Goal: Task Accomplishment & Management: Use online tool/utility

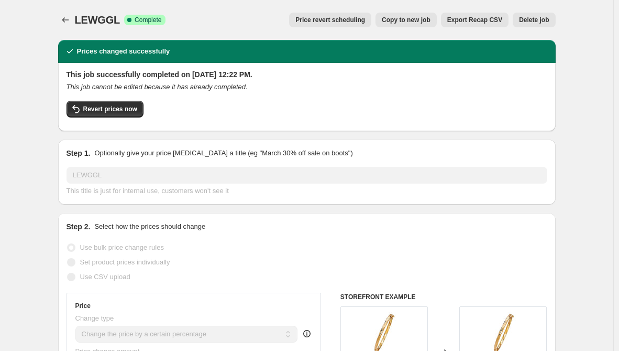
select select "percentage"
select select "remove"
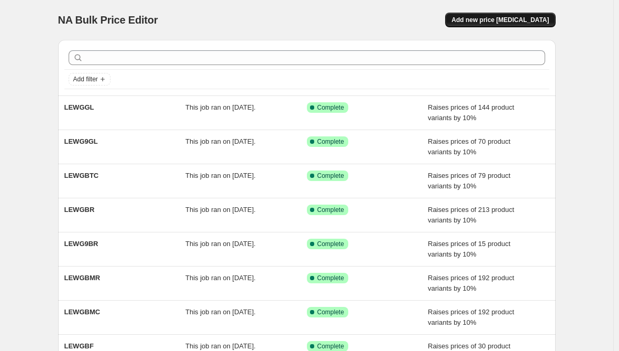
click at [497, 14] on button "Add new price [MEDICAL_DATA]" at bounding box center [500, 20] width 110 height 15
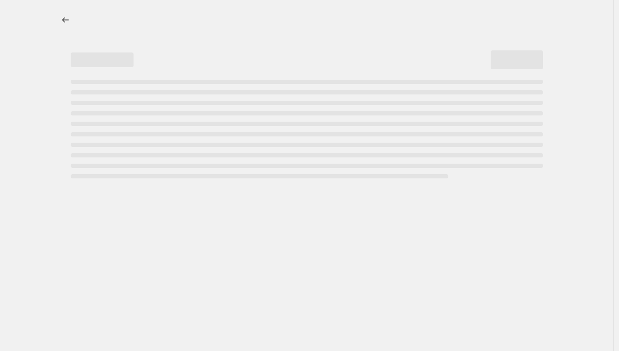
select select "percentage"
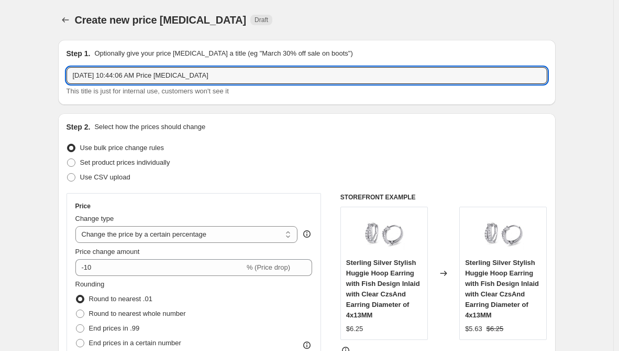
drag, startPoint x: 228, startPoint y: 77, endPoint x: -128, endPoint y: 64, distance: 356.1
click at [0, 64] on html "Home Settings Plans Skip to content Create new price [MEDICAL_DATA]. This page …" at bounding box center [309, 175] width 619 height 351
paste input "LEWG9NK"
type input "LEWG9NK"
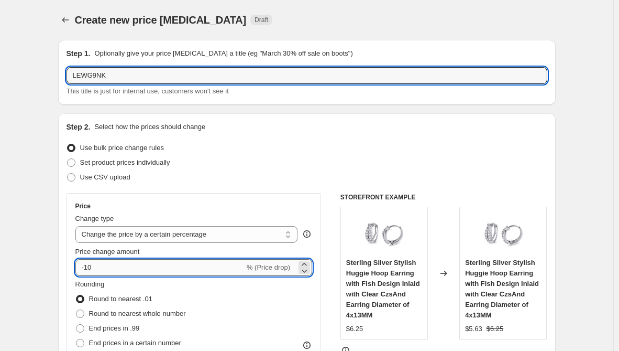
click at [87, 265] on input "-10" at bounding box center [159, 267] width 169 height 17
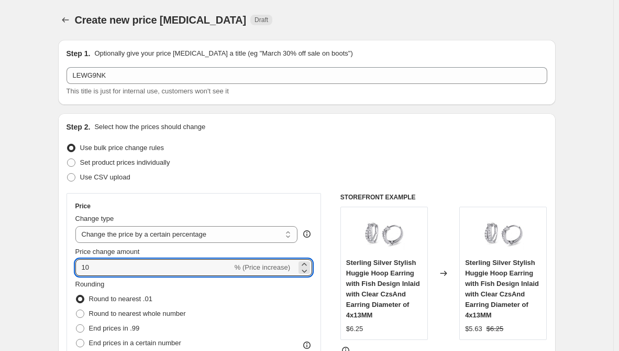
type input "10"
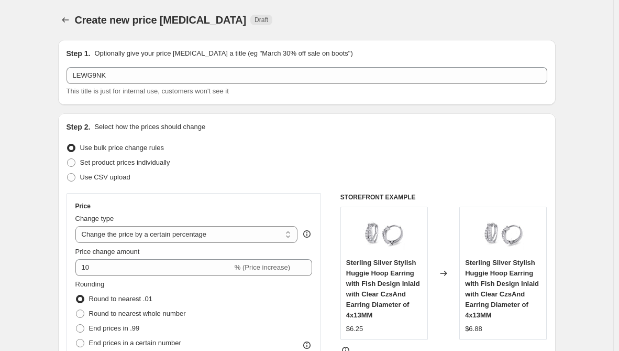
click at [64, 258] on div "Step 2. Select how the prices should change Use bulk price change rules Set pro…" at bounding box center [307, 297] width 498 height 368
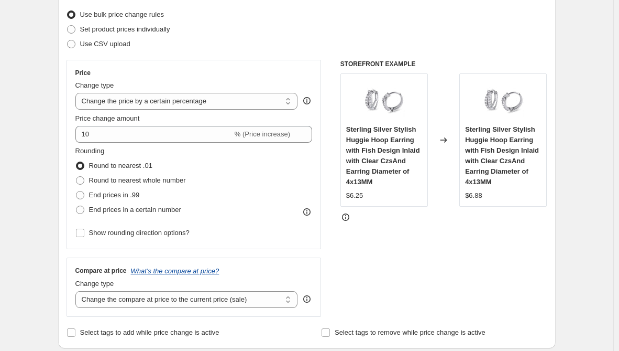
scroll to position [157, 0]
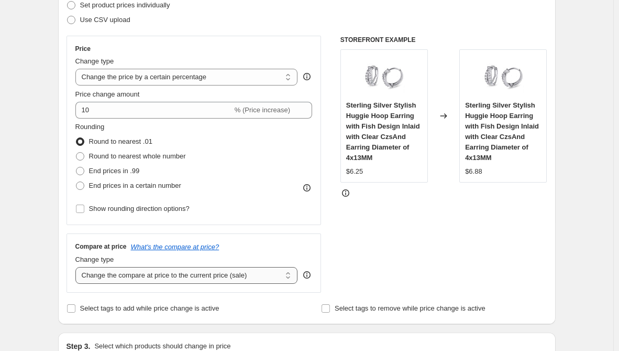
click at [166, 279] on select "Change the compare at price to the current price (sale) Change the compare at p…" at bounding box center [186, 275] width 223 height 17
select select "remove"
click at [78, 267] on select "Change the compare at price to the current price (sale) Change the compare at p…" at bounding box center [186, 275] width 223 height 17
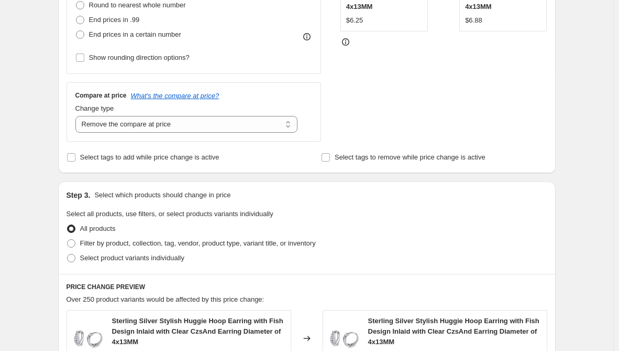
scroll to position [314, 0]
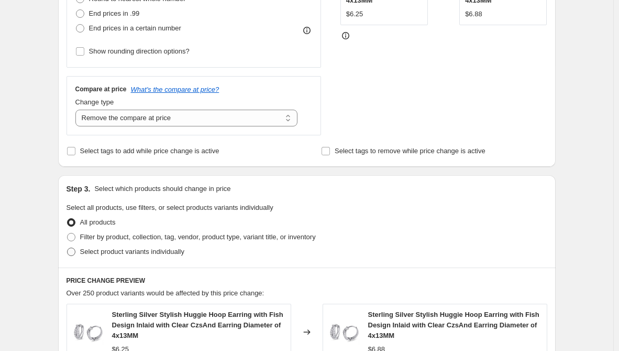
click at [162, 247] on span "Select product variants individually" at bounding box center [132, 251] width 104 height 8
click at [68, 247] on input "Select product variants individually" at bounding box center [67, 247] width 1 height 1
radio input "true"
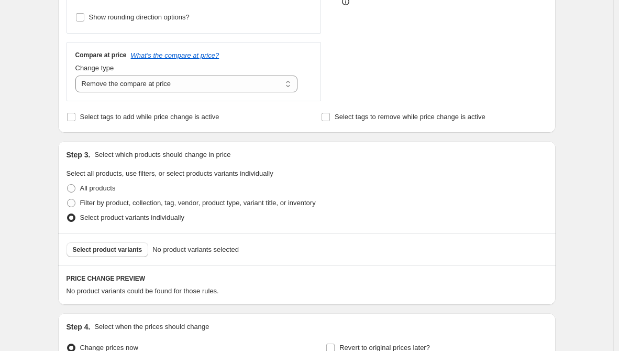
scroll to position [367, 0]
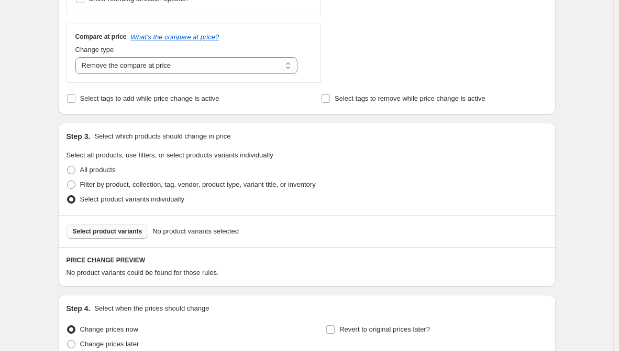
click at [139, 233] on span "Select product variants" at bounding box center [108, 231] width 70 height 8
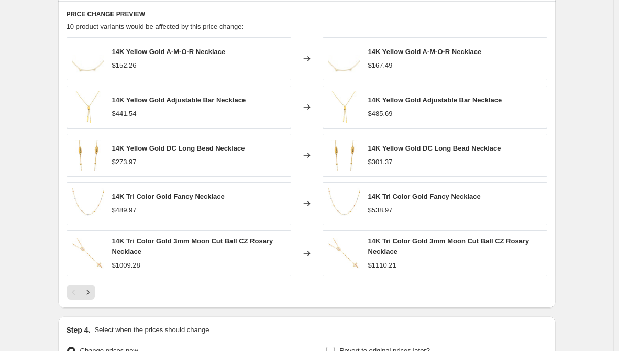
scroll to position [733, 0]
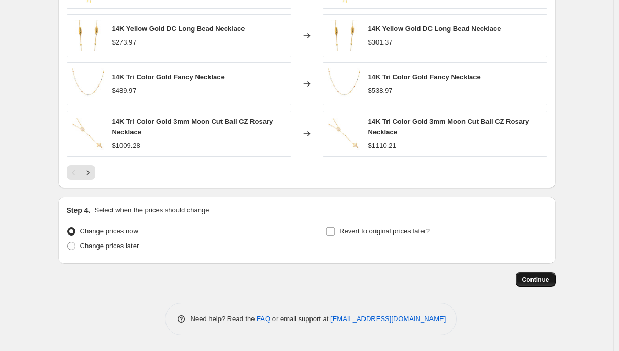
click at [540, 279] on span "Continue" at bounding box center [536, 279] width 27 height 8
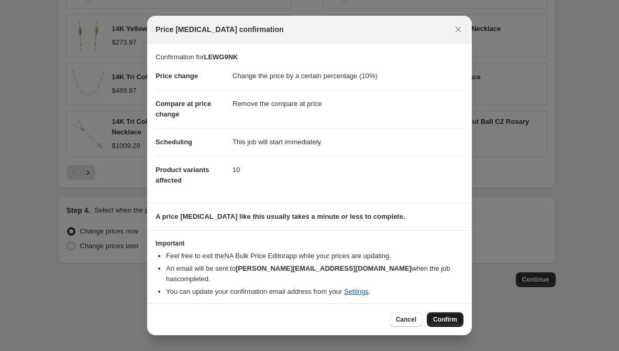
click at [442, 317] on span "Confirm" at bounding box center [445, 319] width 24 height 8
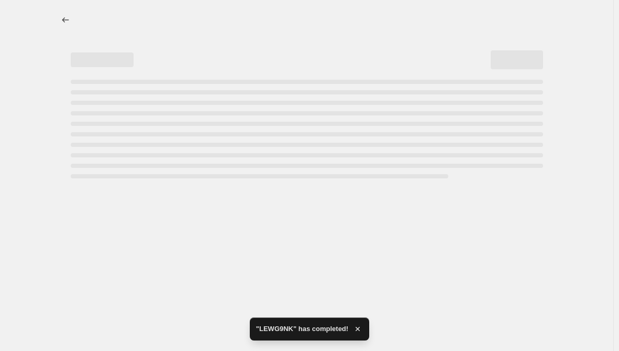
select select "percentage"
select select "remove"
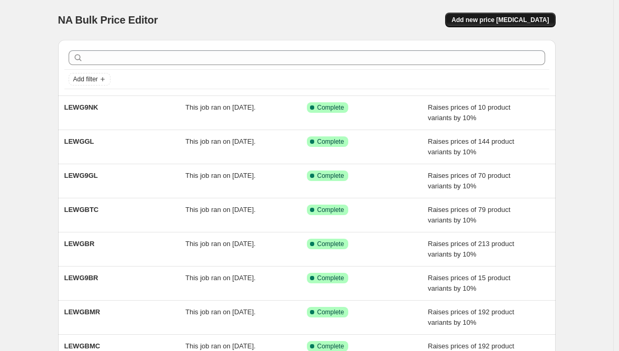
click at [507, 17] on span "Add new price [MEDICAL_DATA]" at bounding box center [500, 20] width 97 height 8
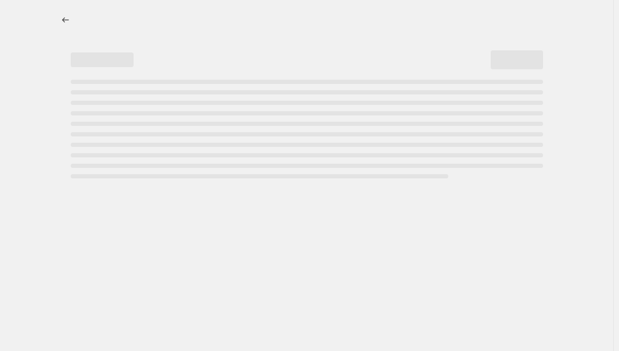
select select "percentage"
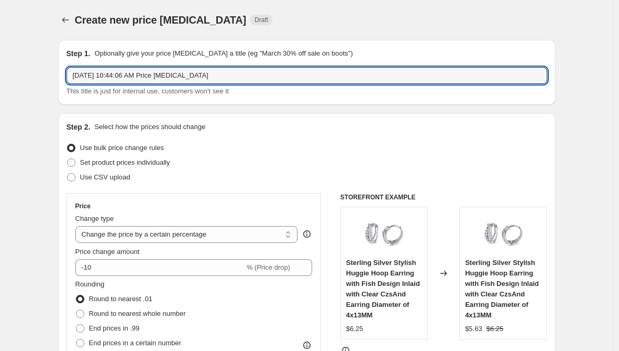
drag, startPoint x: 223, startPoint y: 74, endPoint x: -128, endPoint y: 81, distance: 351.2
click at [0, 81] on html "Home Settings Plans Skip to content Create new price [MEDICAL_DATA]. This page …" at bounding box center [309, 175] width 619 height 351
paste input "LEWGNK"
type input "LEWGNK"
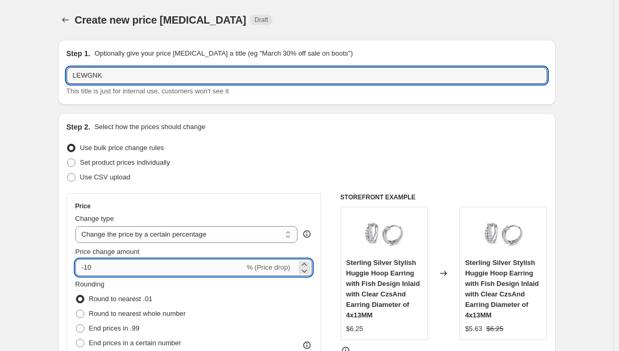
click at [85, 268] on input "-10" at bounding box center [159, 267] width 169 height 17
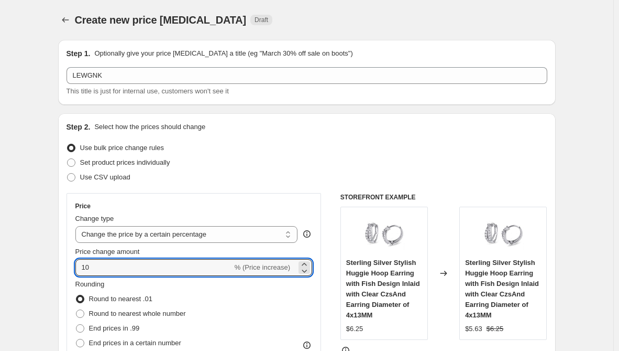
type input "10"
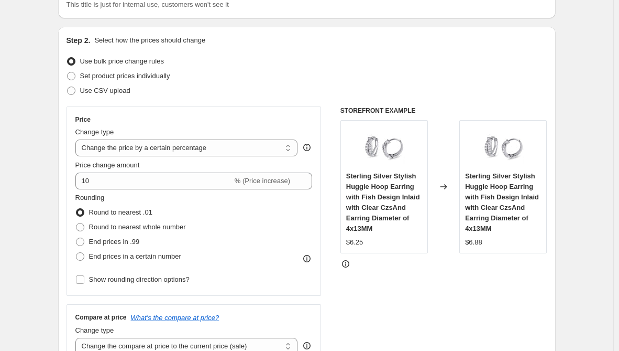
scroll to position [105, 0]
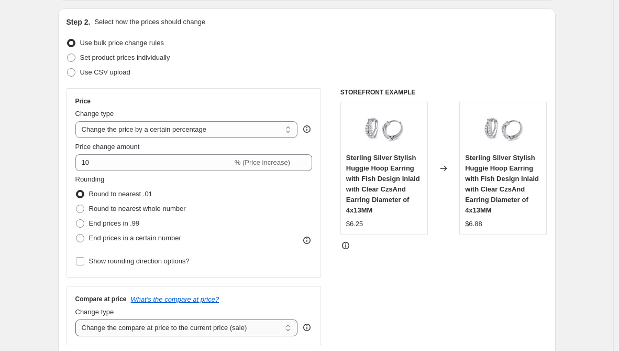
click at [126, 324] on select "Change the compare at price to the current price (sale) Change the compare at p…" at bounding box center [186, 327] width 223 height 17
select select "remove"
click at [78, 319] on select "Change the compare at price to the current price (sale) Change the compare at p…" at bounding box center [186, 327] width 223 height 17
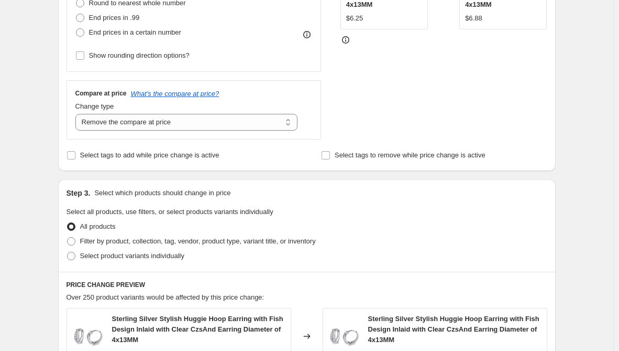
scroll to position [314, 0]
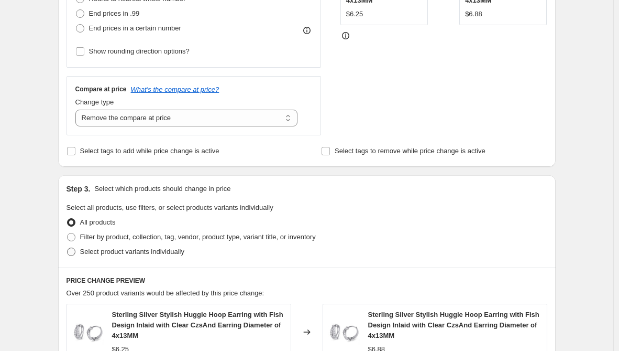
click at [172, 251] on span "Select product variants individually" at bounding box center [132, 251] width 104 height 8
click at [68, 248] on input "Select product variants individually" at bounding box center [67, 247] width 1 height 1
radio input "true"
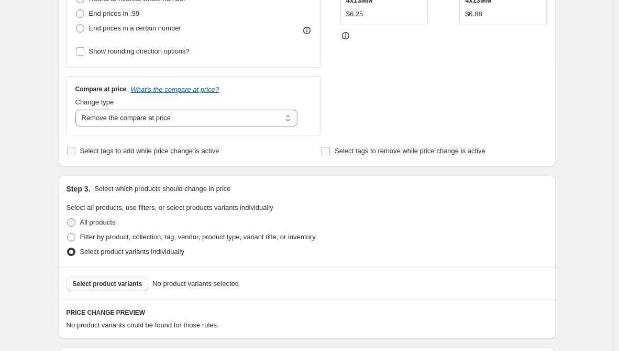
click at [116, 285] on span "Select product variants" at bounding box center [108, 283] width 70 height 8
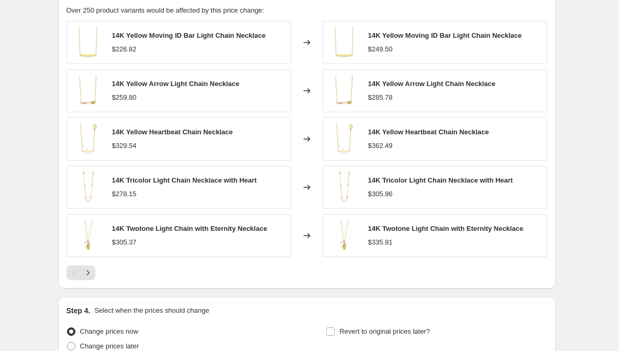
scroll to position [730, 0]
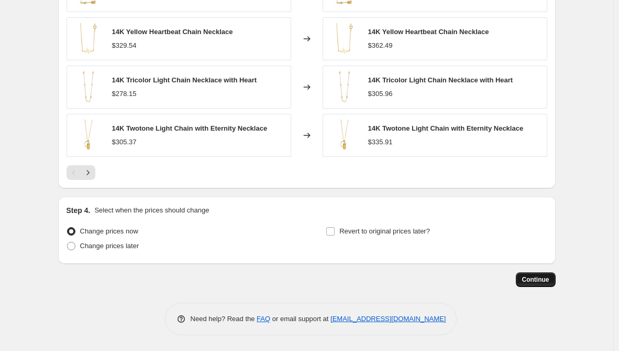
click at [548, 285] on button "Continue" at bounding box center [536, 279] width 40 height 15
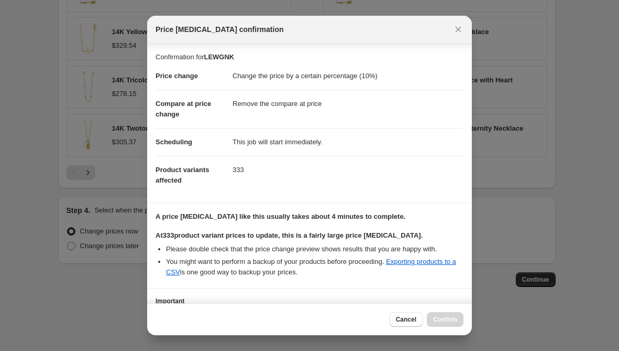
scroll to position [84, 0]
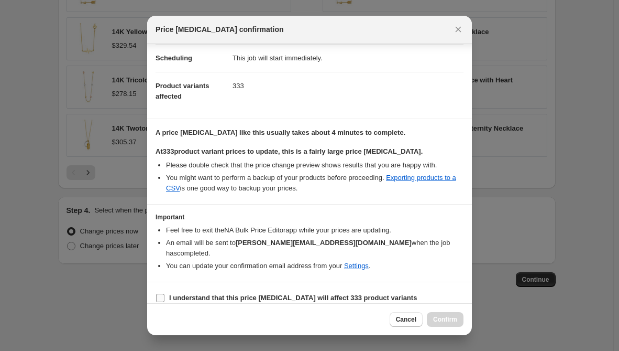
click at [258, 293] on b "I understand that this price [MEDICAL_DATA] will affect 333 product variants" at bounding box center [293, 297] width 248 height 8
click at [165, 293] on input "I understand that this price [MEDICAL_DATA] will affect 333 product variants" at bounding box center [160, 297] width 8 height 8
checkbox input "true"
click at [442, 322] on span "Confirm" at bounding box center [445, 319] width 24 height 8
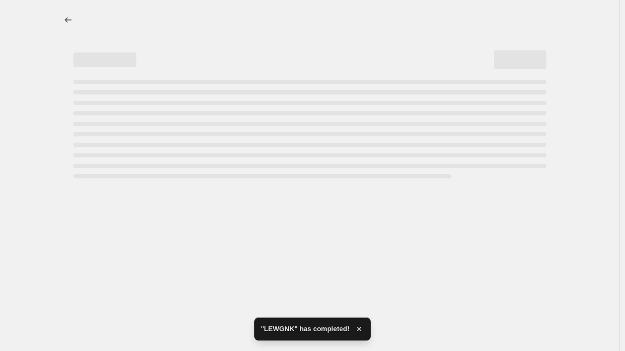
select select "percentage"
select select "remove"
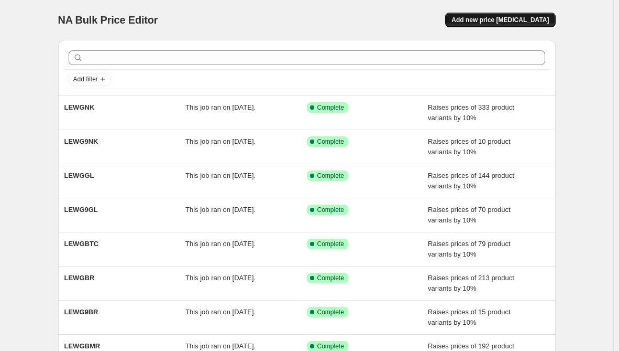
click at [499, 22] on span "Add new price [MEDICAL_DATA]" at bounding box center [500, 20] width 97 height 8
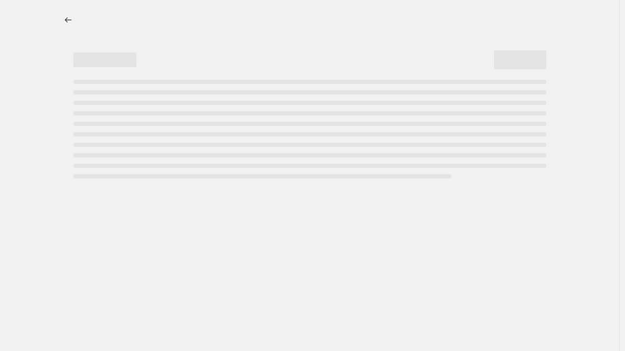
select select "percentage"
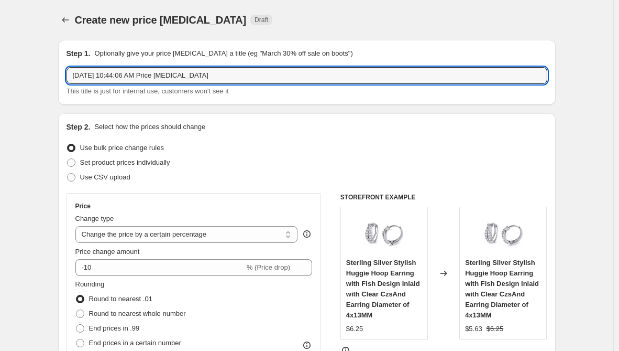
drag, startPoint x: 257, startPoint y: 75, endPoint x: -128, endPoint y: 40, distance: 386.8
click at [0, 40] on html "Home Settings Plans Skip to content Create new price [MEDICAL_DATA]. This page …" at bounding box center [309, 175] width 619 height 351
paste input "LEWG9NS"
type input "LEWG9NS"
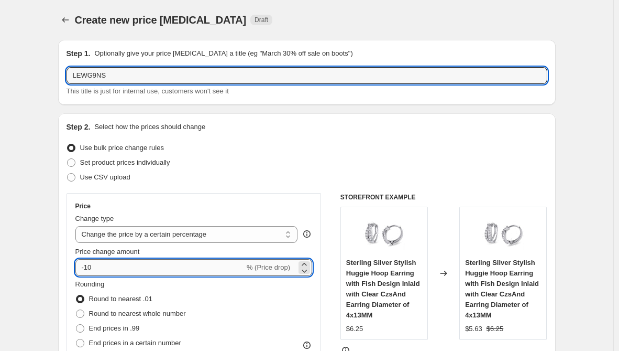
click at [95, 268] on input "-10" at bounding box center [159, 267] width 169 height 17
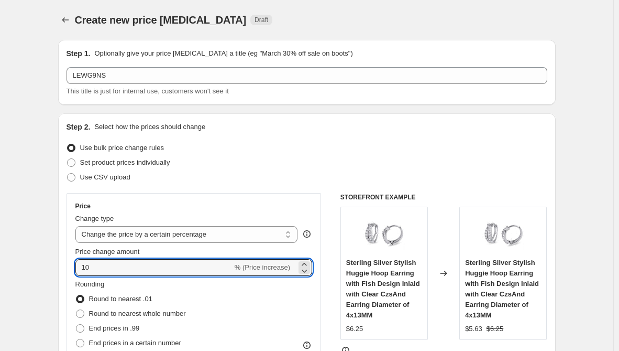
type input "10"
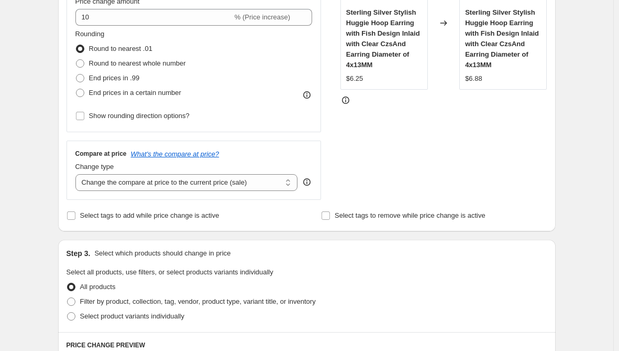
scroll to position [262, 0]
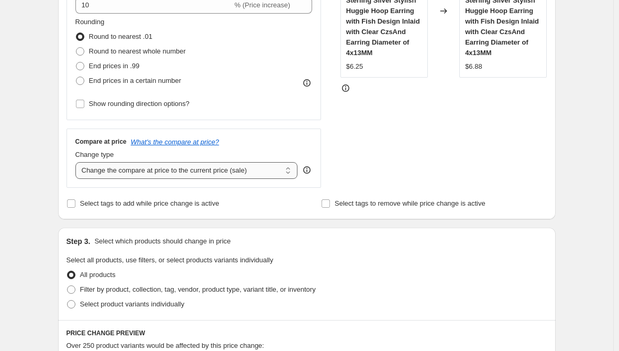
click at [208, 172] on select "Change the compare at price to the current price (sale) Change the compare at p…" at bounding box center [186, 170] width 223 height 17
select select "remove"
click at [78, 162] on select "Change the compare at price to the current price (sale) Change the compare at p…" at bounding box center [186, 170] width 223 height 17
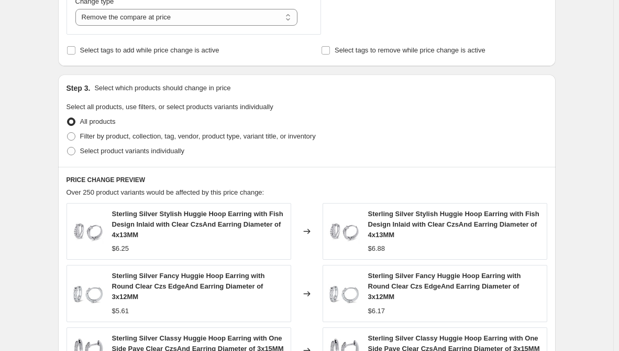
scroll to position [419, 0]
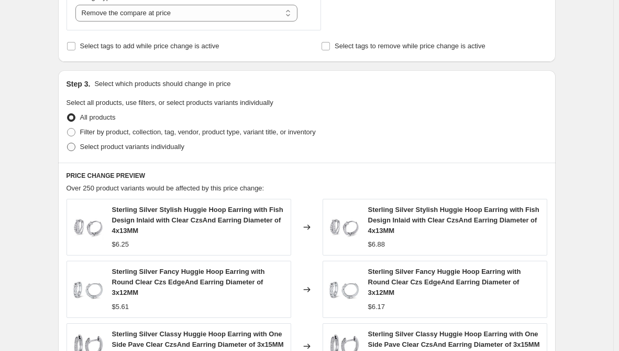
click at [135, 148] on span "Select product variants individually" at bounding box center [132, 147] width 104 height 8
click at [68, 143] on input "Select product variants individually" at bounding box center [67, 143] width 1 height 1
radio input "true"
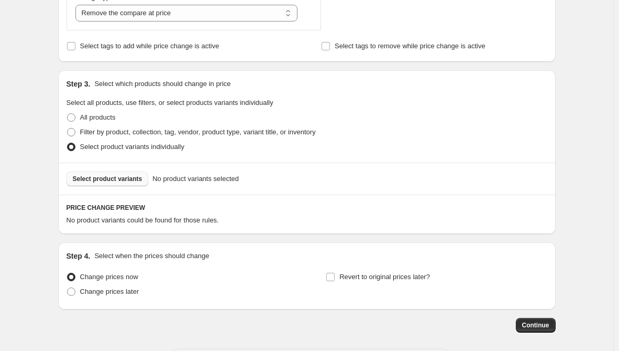
click at [134, 183] on button "Select product variants" at bounding box center [108, 178] width 82 height 15
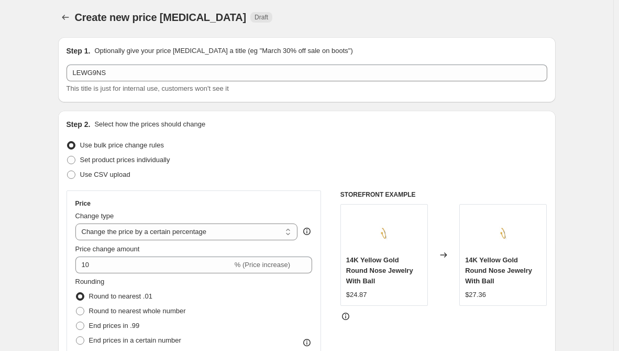
scroll to position [0, 0]
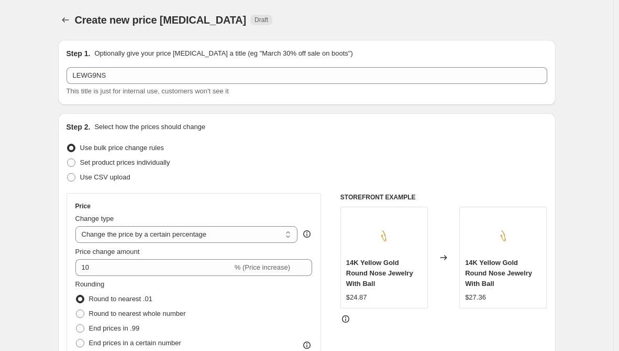
click at [246, 182] on div "Use CSV upload" at bounding box center [307, 177] width 481 height 15
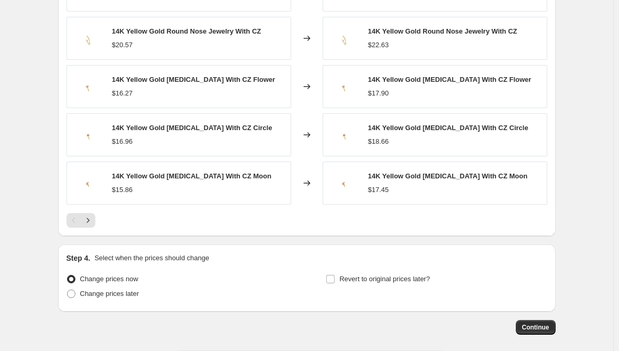
scroll to position [730, 0]
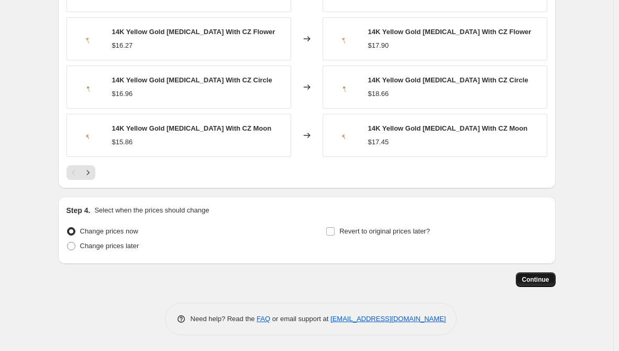
click at [548, 277] on span "Continue" at bounding box center [536, 279] width 27 height 8
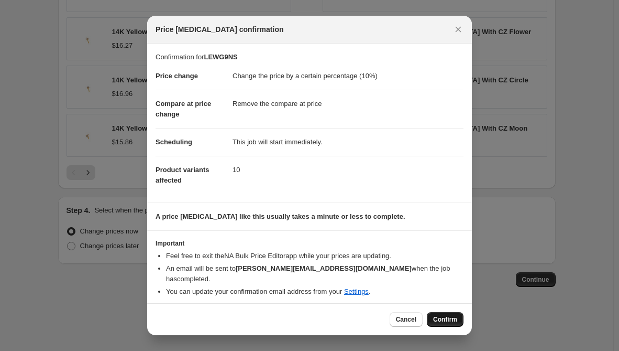
click at [442, 315] on span "Confirm" at bounding box center [445, 319] width 24 height 8
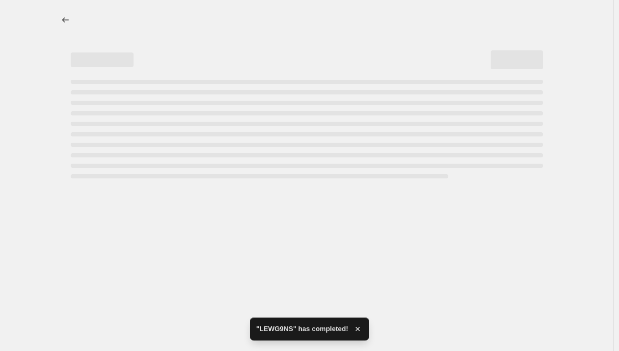
select select "percentage"
select select "remove"
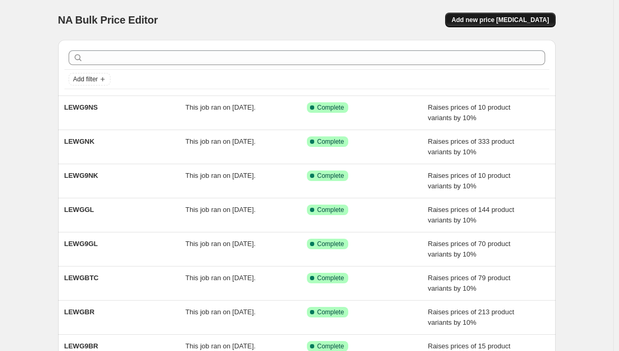
click at [508, 25] on button "Add new price [MEDICAL_DATA]" at bounding box center [500, 20] width 110 height 15
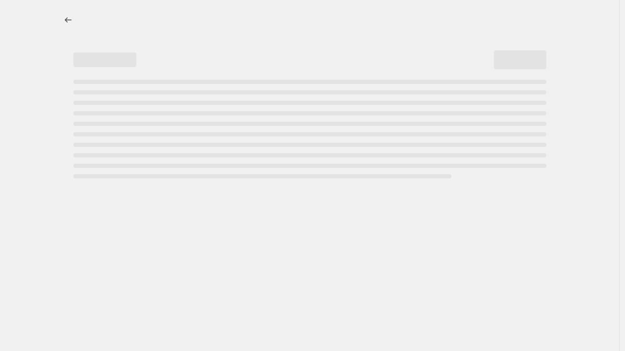
select select "percentage"
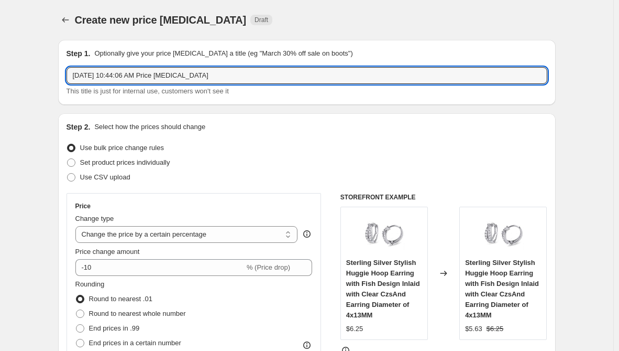
drag, startPoint x: 215, startPoint y: 73, endPoint x: -46, endPoint y: 78, distance: 261.5
click at [0, 78] on html "Home Settings Plans Skip to content Create new price [MEDICAL_DATA]. This page …" at bounding box center [309, 175] width 619 height 351
paste input "LEWGNS"
type input "LEWGNS"
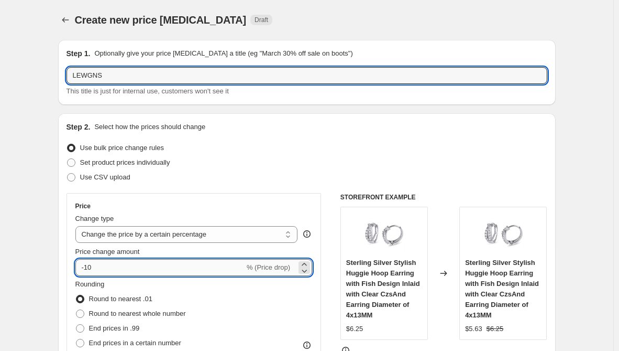
click at [105, 266] on input "-10" at bounding box center [159, 267] width 169 height 17
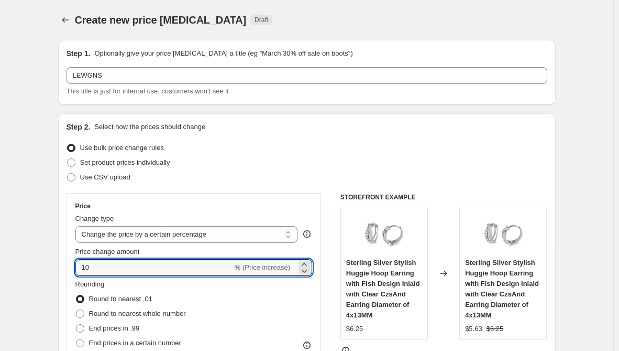
type input "10"
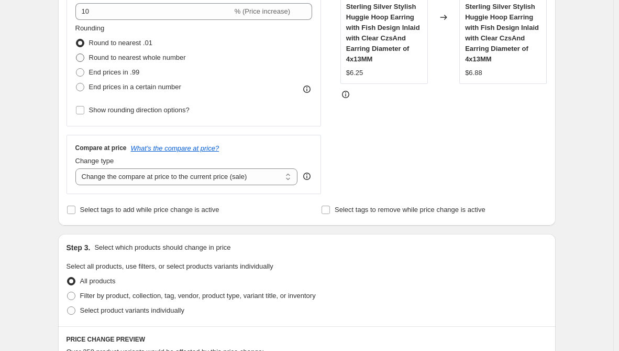
scroll to position [262, 0]
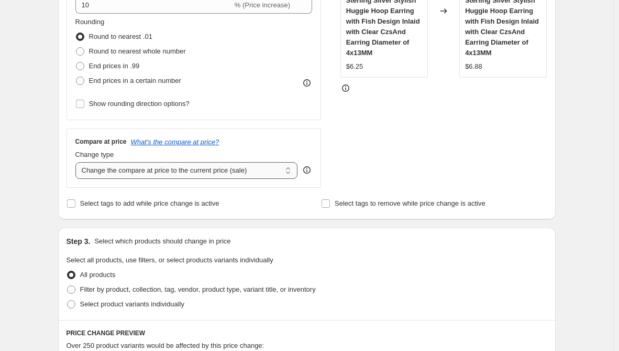
click at [162, 170] on select "Change the compare at price to the current price (sale) Change the compare at p…" at bounding box center [186, 170] width 223 height 17
select select "remove"
click at [78, 162] on select "Change the compare at price to the current price (sale) Change the compare at p…" at bounding box center [186, 170] width 223 height 17
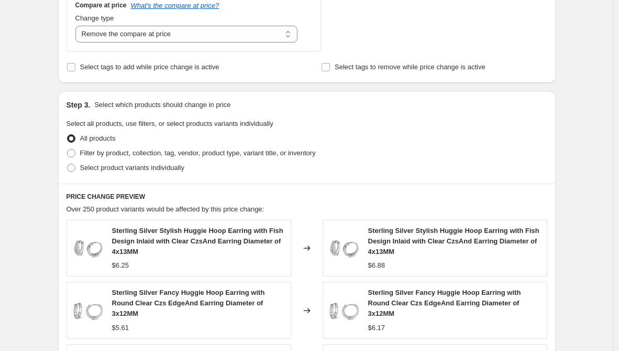
scroll to position [419, 0]
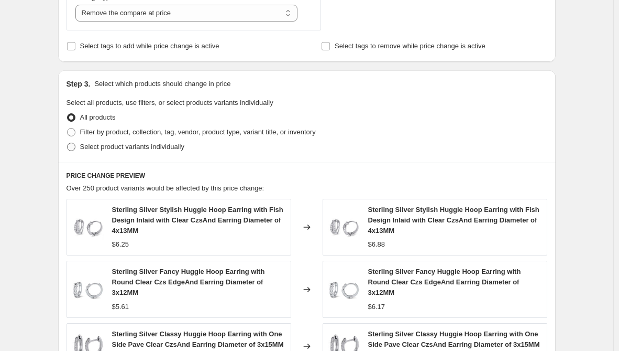
click at [147, 149] on span "Select product variants individually" at bounding box center [132, 147] width 104 height 8
click at [68, 143] on input "Select product variants individually" at bounding box center [67, 143] width 1 height 1
radio input "true"
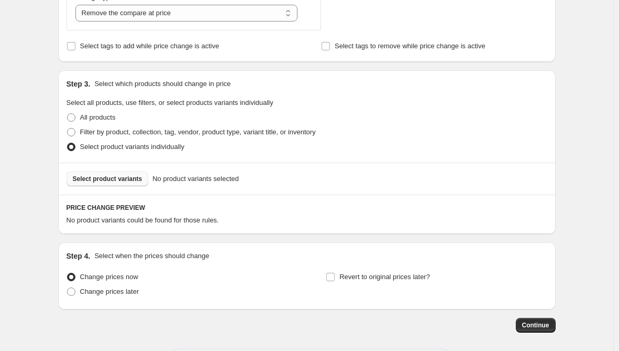
click at [133, 183] on span "Select product variants" at bounding box center [108, 179] width 70 height 8
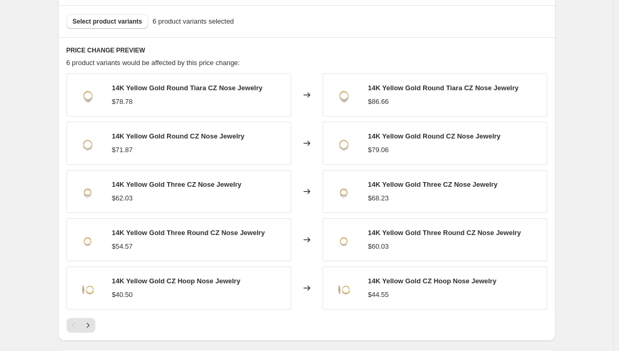
scroll to position [730, 0]
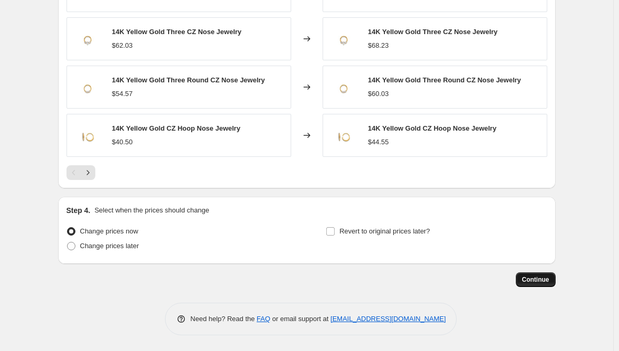
click at [534, 284] on button "Continue" at bounding box center [536, 279] width 40 height 15
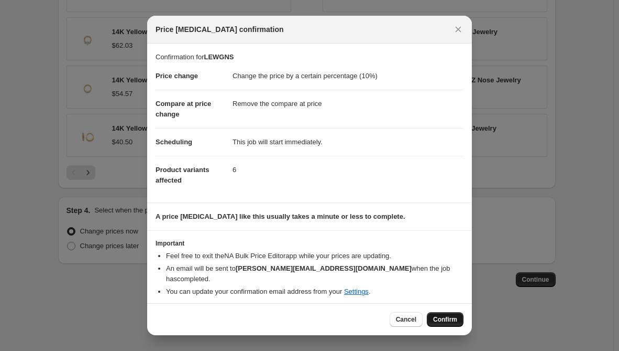
click at [448, 317] on span "Confirm" at bounding box center [445, 319] width 24 height 8
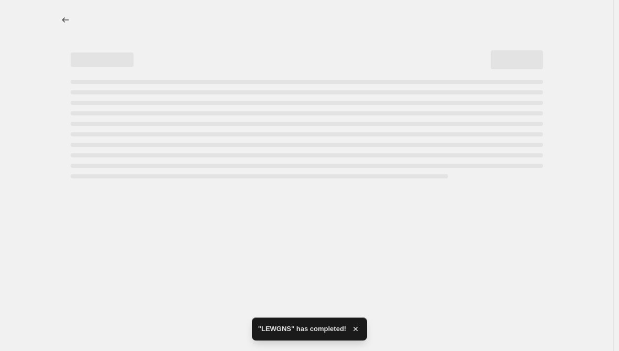
select select "percentage"
select select "remove"
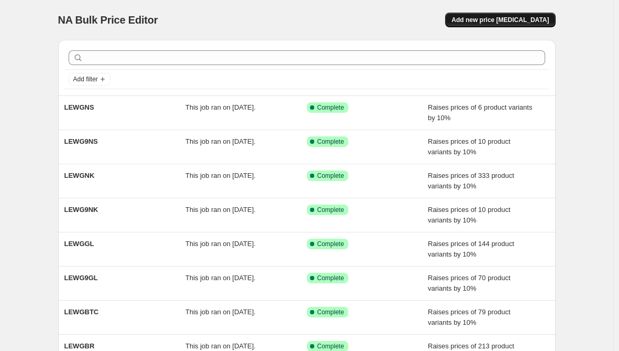
click at [502, 21] on span "Add new price [MEDICAL_DATA]" at bounding box center [500, 20] width 97 height 8
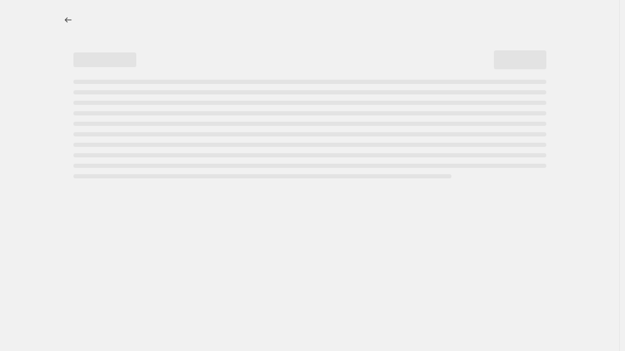
select select "percentage"
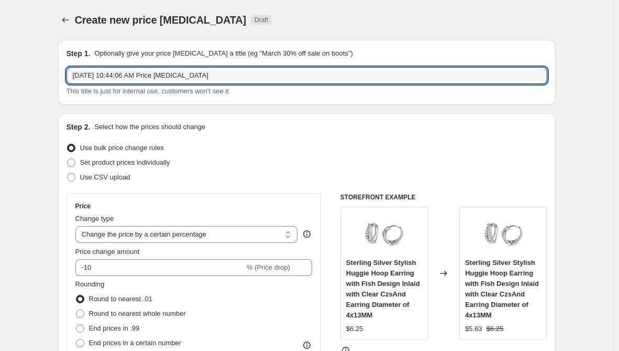
drag, startPoint x: 251, startPoint y: 74, endPoint x: -128, endPoint y: 71, distance: 378.9
click at [0, 71] on html "Home Settings Plans Skip to content Create new price [MEDICAL_DATA]. This page …" at bounding box center [309, 175] width 619 height 351
paste input "LEWG9RG"
type input "LEWG9RG"
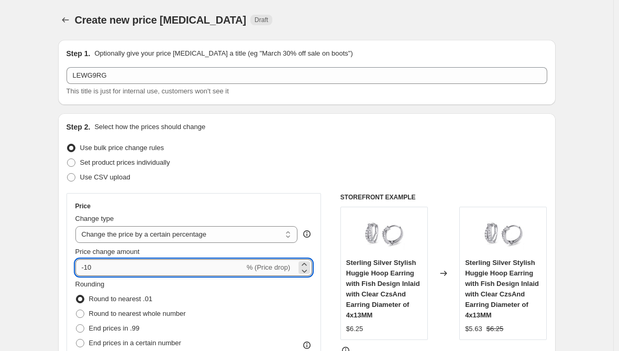
click at [85, 267] on input "-10" at bounding box center [159, 267] width 169 height 17
type input "10"
click at [65, 265] on div "Step 2. Select how the prices should change Use bulk price change rules Set pro…" at bounding box center [307, 297] width 498 height 368
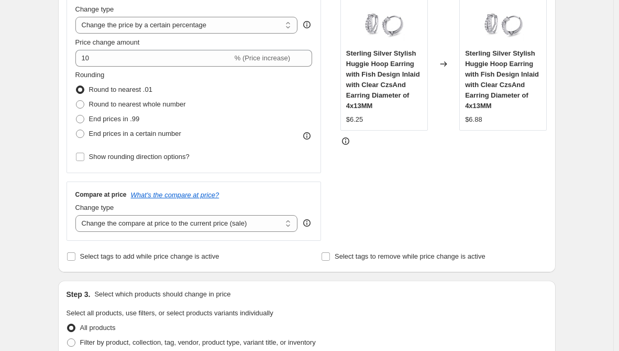
scroll to position [210, 0]
click at [206, 223] on select "Change the compare at price to the current price (sale) Change the compare at p…" at bounding box center [186, 222] width 223 height 17
select select "remove"
click at [78, 214] on select "Change the compare at price to the current price (sale) Change the compare at p…" at bounding box center [186, 222] width 223 height 17
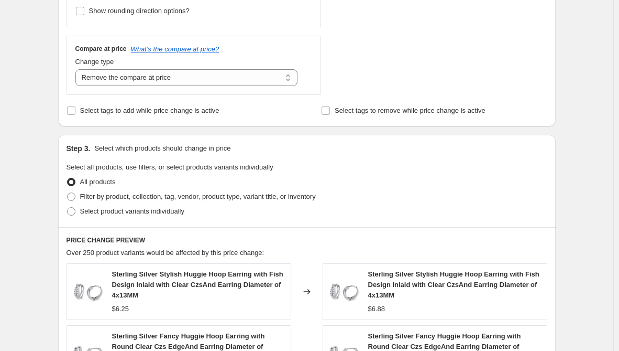
scroll to position [367, 0]
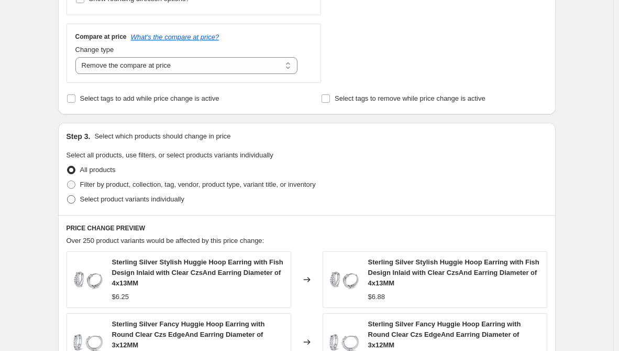
click at [145, 204] on span "Select product variants individually" at bounding box center [132, 199] width 104 height 10
click at [68, 195] on input "Select product variants individually" at bounding box center [67, 195] width 1 height 1
radio input "true"
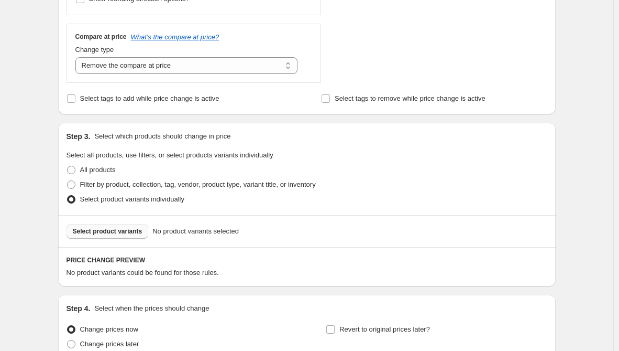
click at [124, 226] on button "Select product variants" at bounding box center [108, 231] width 82 height 15
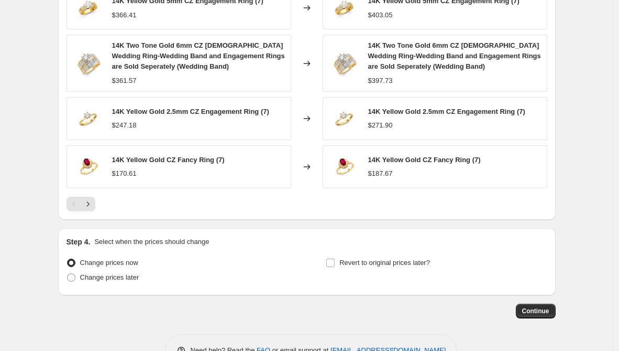
scroll to position [757, 0]
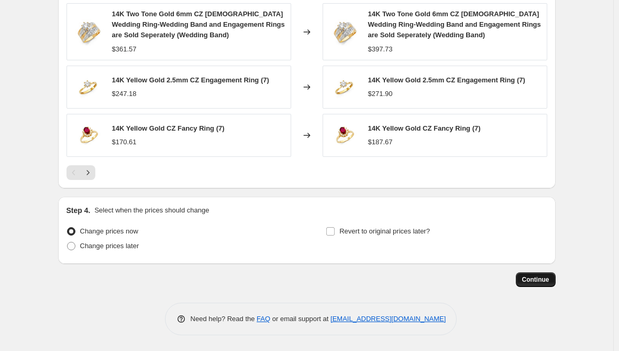
click at [548, 273] on button "Continue" at bounding box center [536, 279] width 40 height 15
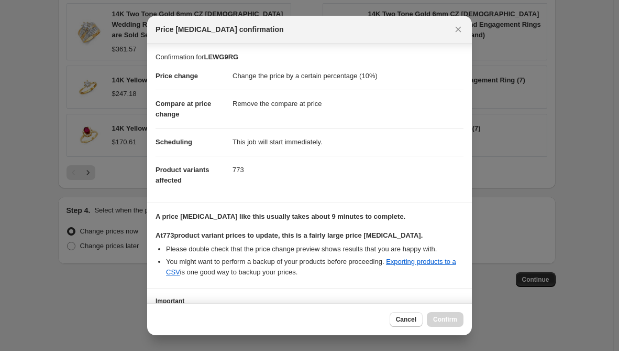
scroll to position [84, 0]
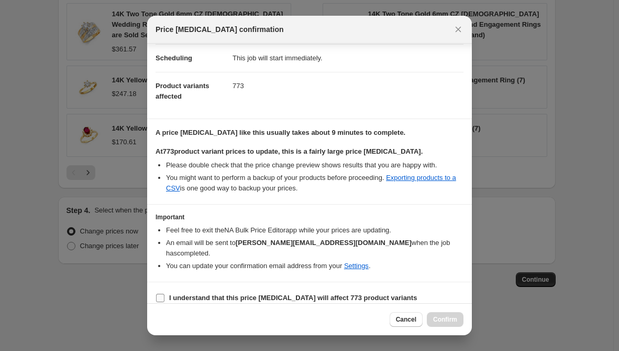
click at [277, 293] on label "I understand that this price [MEDICAL_DATA] will affect 773 product variants" at bounding box center [287, 297] width 262 height 15
click at [165, 293] on input "I understand that this price [MEDICAL_DATA] will affect 773 product variants" at bounding box center [160, 297] width 8 height 8
checkbox input "true"
click at [452, 320] on span "Confirm" at bounding box center [445, 319] width 24 height 8
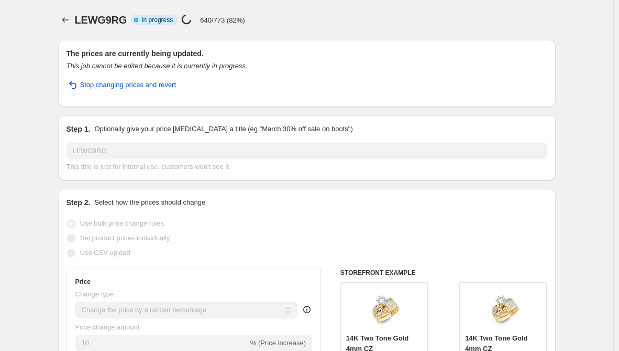
click at [329, 80] on div "Stop changing prices and revert" at bounding box center [307, 89] width 481 height 19
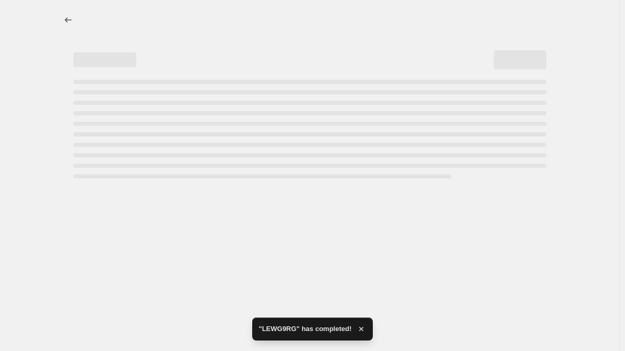
select select "percentage"
select select "remove"
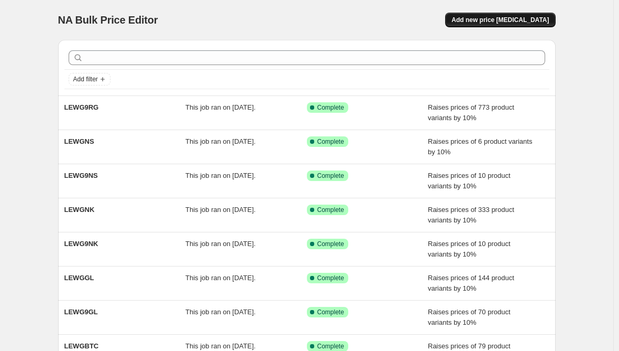
click at [495, 23] on span "Add new price [MEDICAL_DATA]" at bounding box center [500, 20] width 97 height 8
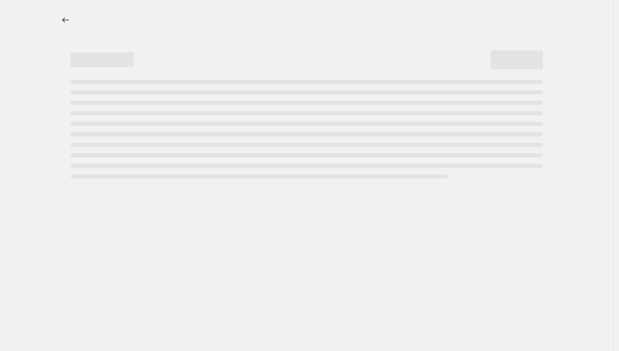
select select "percentage"
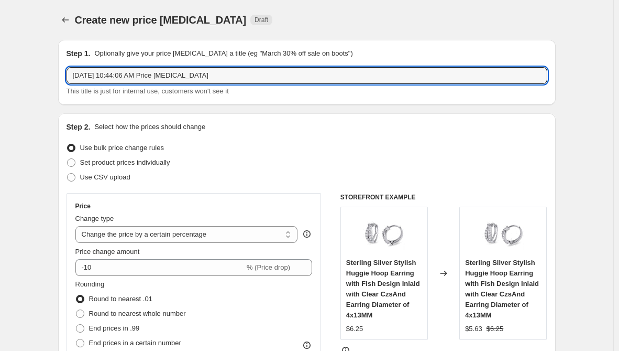
drag, startPoint x: 217, startPoint y: 70, endPoint x: 2, endPoint y: 58, distance: 216.3
paste input "LEWGRG"
type input "LEWGRG"
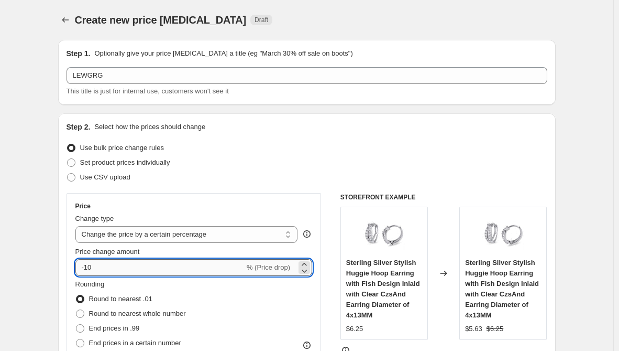
click at [86, 269] on input "-10" at bounding box center [159, 267] width 169 height 17
type input "10"
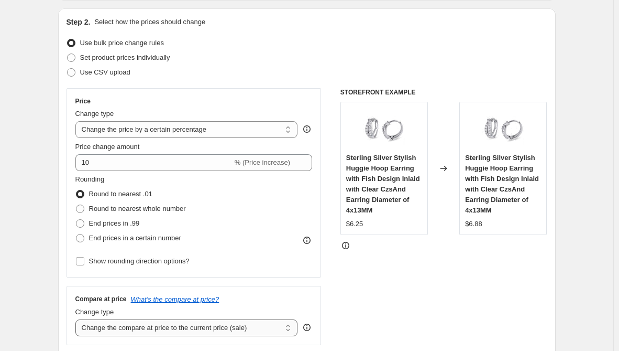
scroll to position [210, 0]
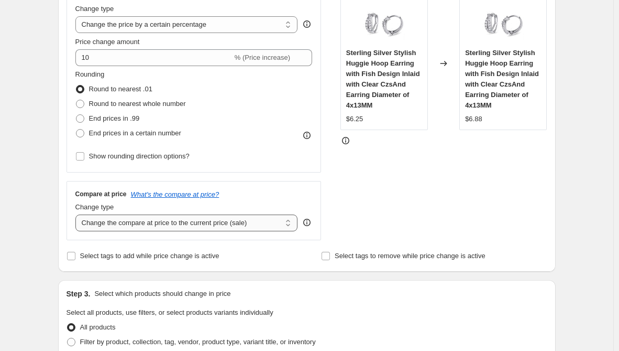
click at [164, 224] on select "Change the compare at price to the current price (sale) Change the compare at p…" at bounding box center [186, 222] width 223 height 17
select select "remove"
click at [78, 214] on select "Change the compare at price to the current price (sale) Change the compare at p…" at bounding box center [186, 222] width 223 height 17
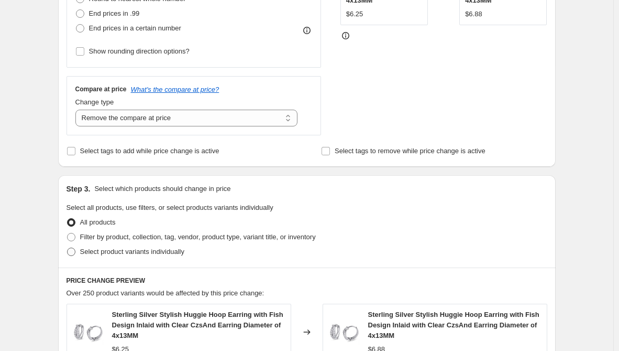
click at [143, 249] on span "Select product variants individually" at bounding box center [132, 251] width 104 height 8
click at [68, 248] on input "Select product variants individually" at bounding box center [67, 247] width 1 height 1
radio input "true"
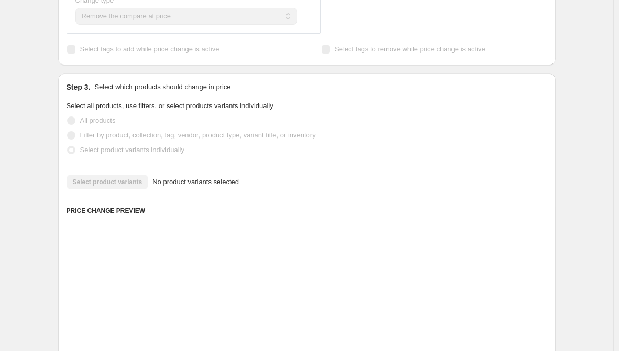
scroll to position [419, 0]
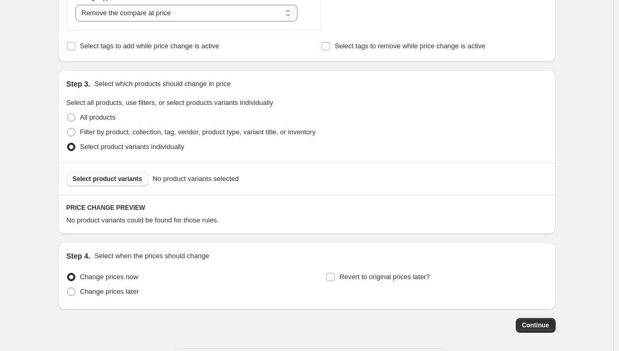
click at [130, 181] on span "Select product variants" at bounding box center [108, 179] width 70 height 8
click at [128, 182] on span "Select product variants" at bounding box center [108, 179] width 70 height 8
